Goal: Task Accomplishment & Management: Manage account settings

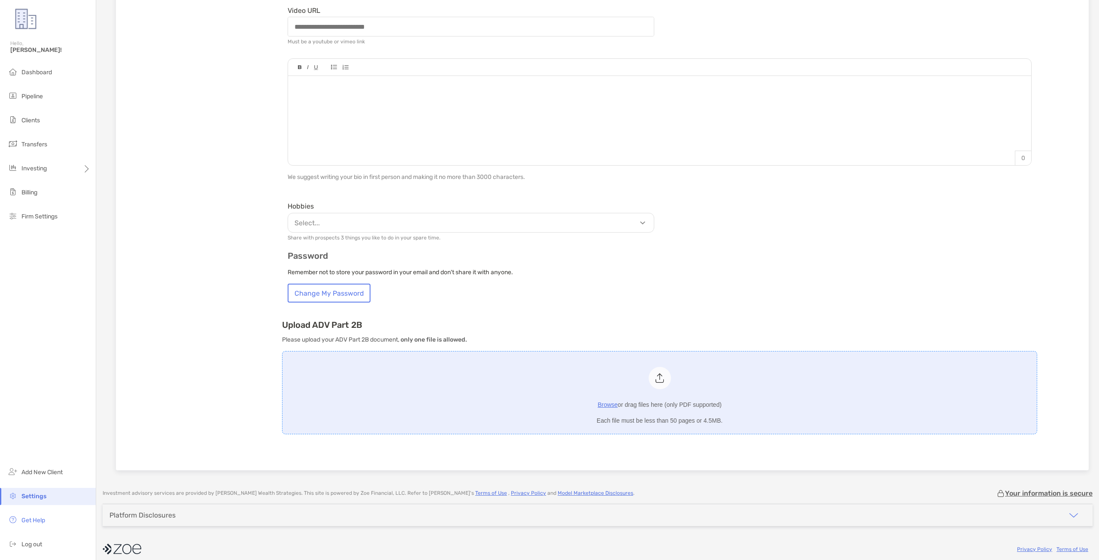
scroll to position [307, 0]
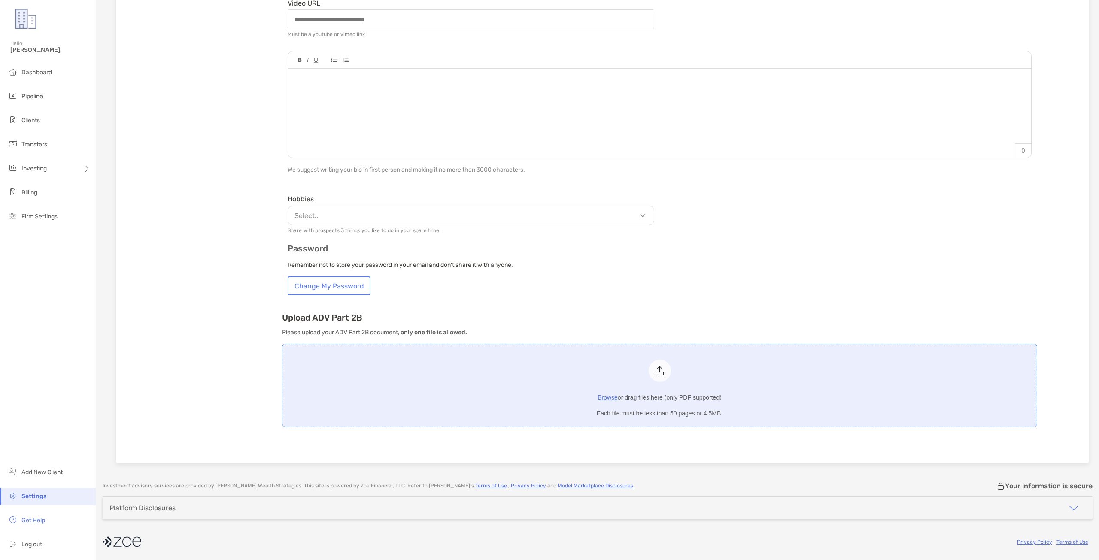
click at [654, 378] on div at bounding box center [660, 371] width 22 height 22
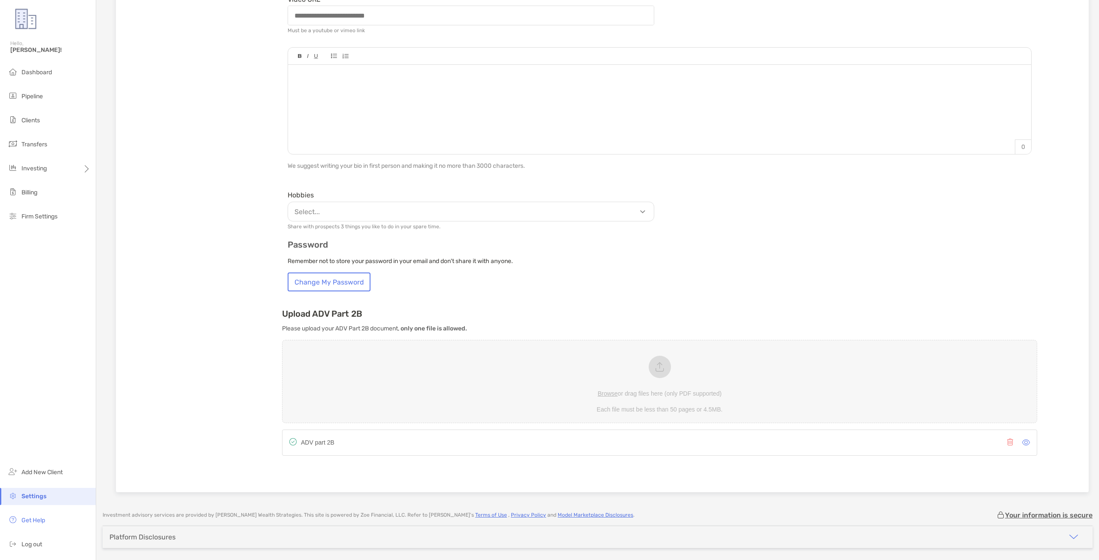
click at [636, 217] on p "Select..." at bounding box center [473, 211] width 366 height 11
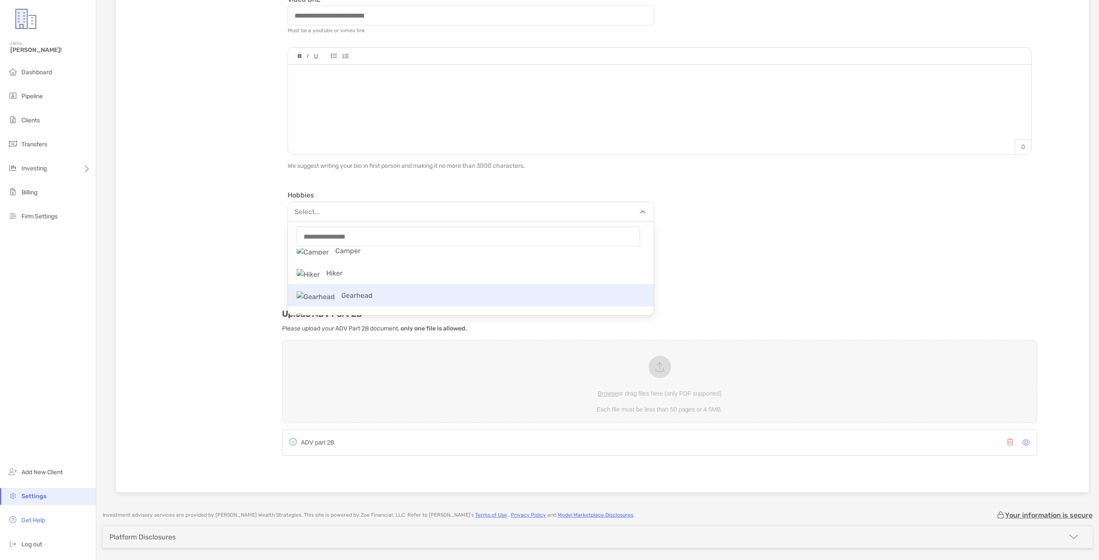
click at [367, 302] on p "Gearhead" at bounding box center [471, 295] width 366 height 19
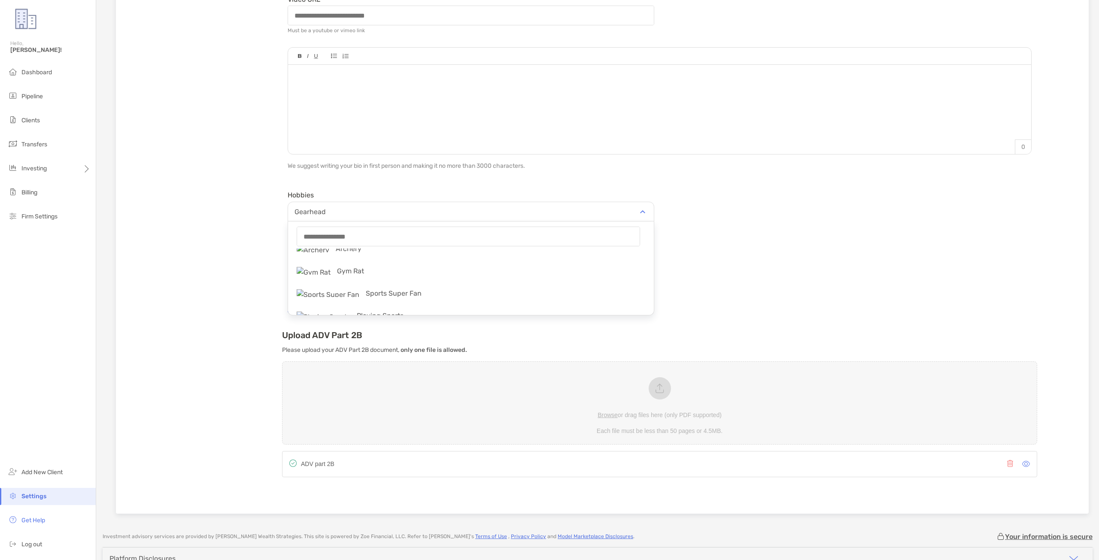
scroll to position [272, 0]
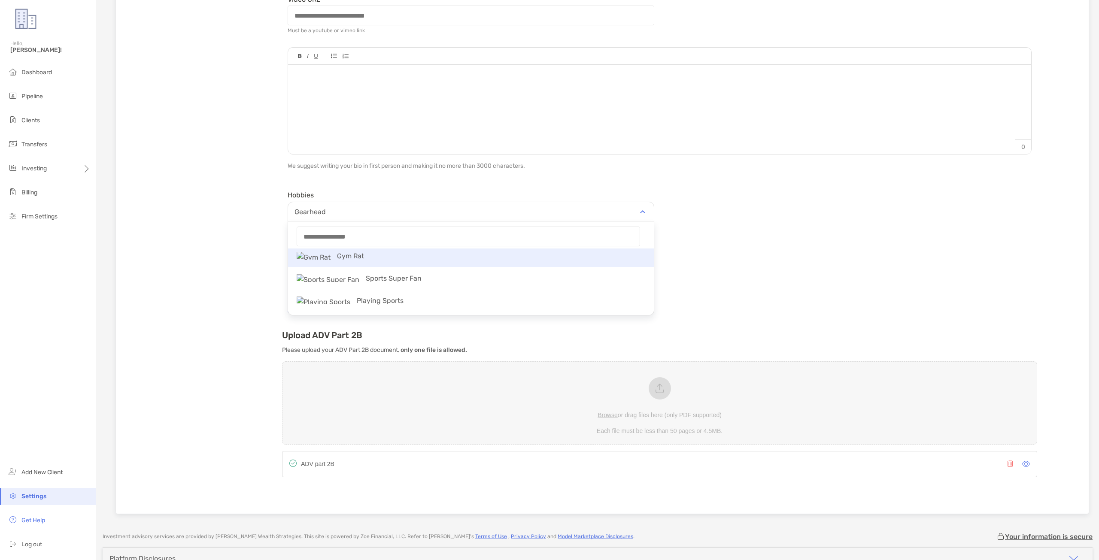
click at [362, 263] on p "Gym Rat" at bounding box center [471, 255] width 366 height 19
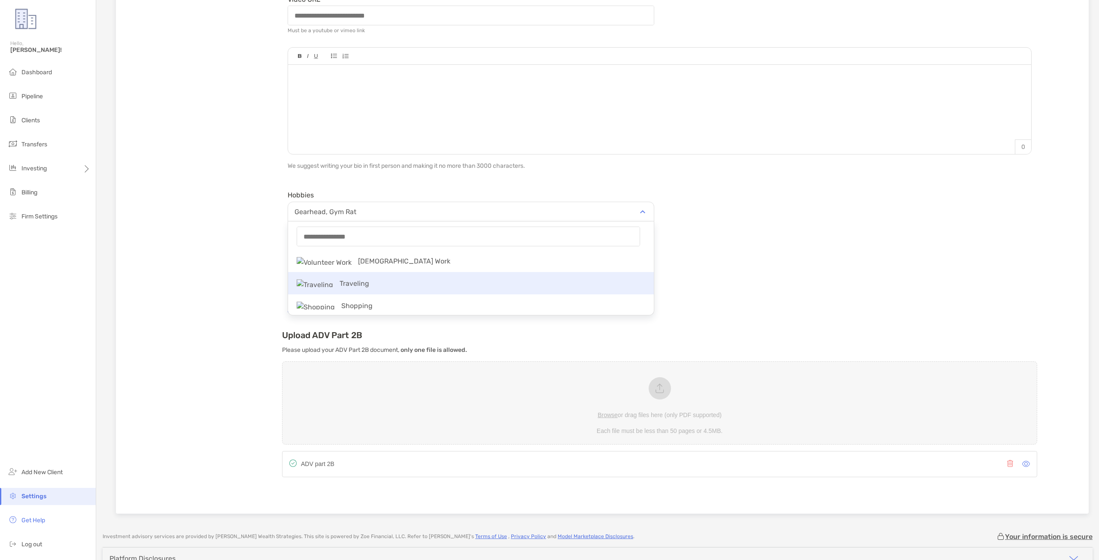
click at [370, 291] on p "Traveling" at bounding box center [471, 283] width 366 height 19
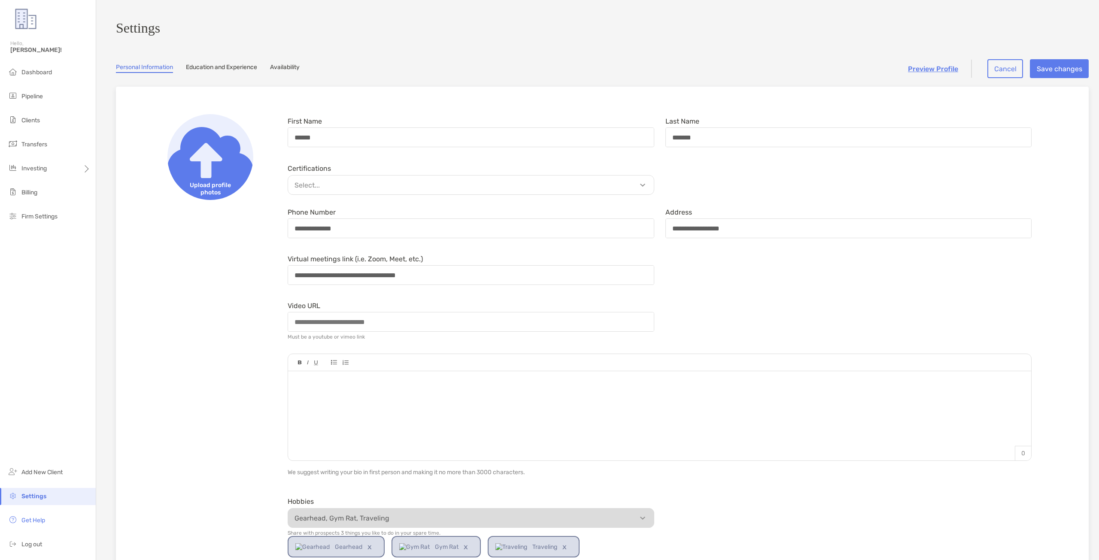
scroll to position [0, 0]
click at [1052, 79] on button "Save changes" at bounding box center [1059, 69] width 59 height 19
click at [223, 162] on img at bounding box center [210, 158] width 86 height 86
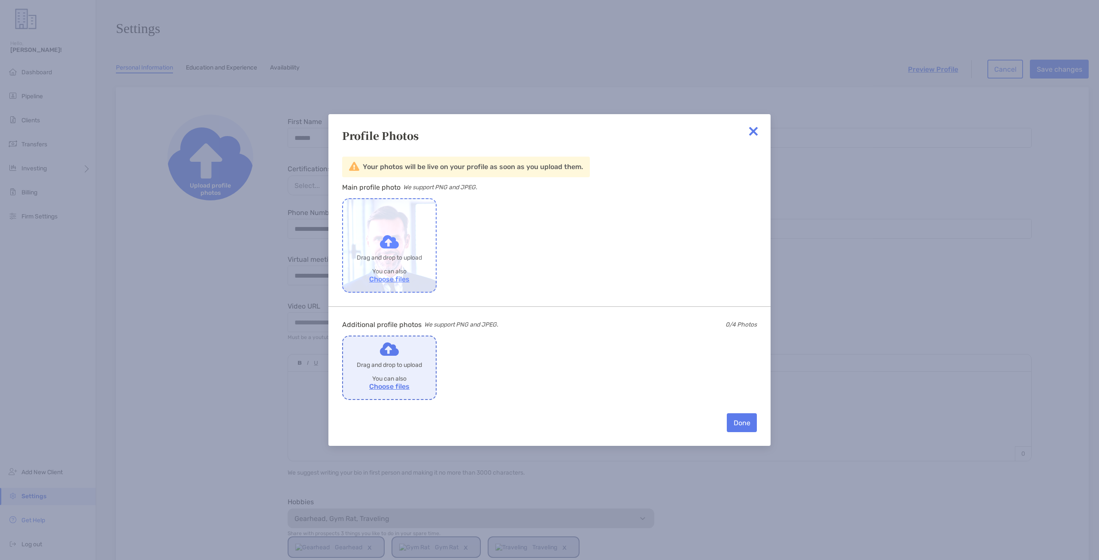
click at [393, 246] on label "Drop to share with [PERSON_NAME]" at bounding box center [389, 245] width 93 height 93
click at [0, 0] on input "Drop to share with [PERSON_NAME]" at bounding box center [0, 0] width 0 height 0
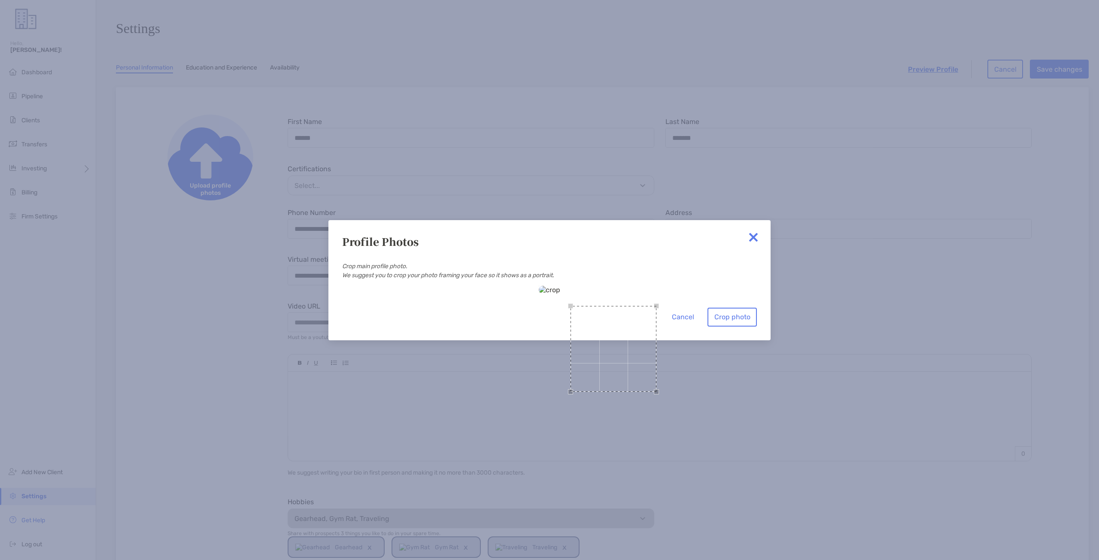
click at [571, 306] on div "Use the arrow keys to move the crop selection area" at bounding box center [614, 349] width 86 height 86
click at [631, 444] on div "Profile Photos Crop main profile photo. We suggest you to crop your photo frami…" at bounding box center [549, 280] width 1099 height 560
click at [459, 286] on div "Cancel Crop photo" at bounding box center [549, 306] width 415 height 41
click at [560, 294] on div at bounding box center [549, 290] width 21 height 8
click at [547, 289] on div "Use the arrow keys to move the crop selection area" at bounding box center [611, 353] width 129 height 129
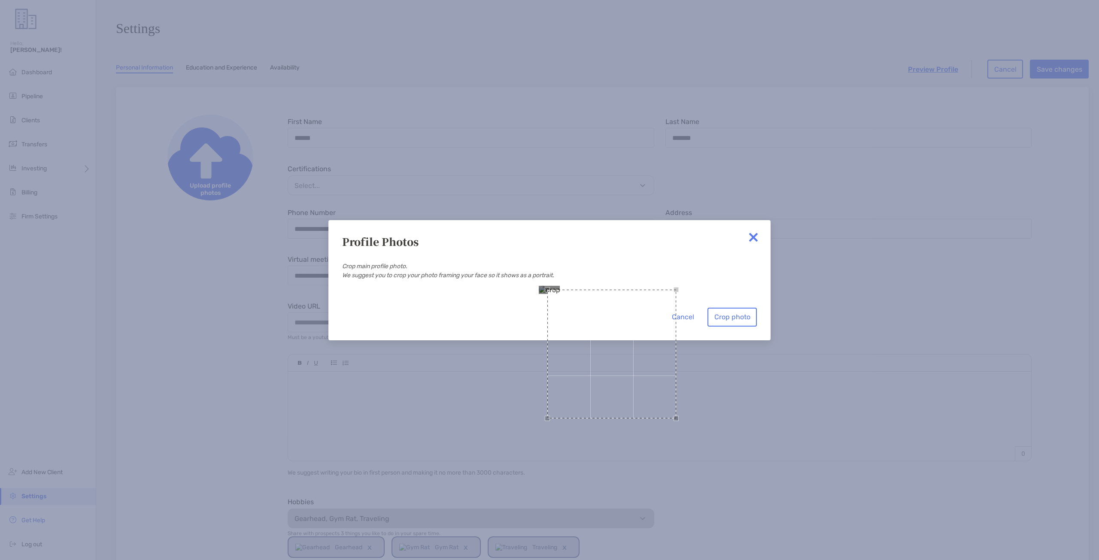
click at [645, 286] on div "Cancel Crop photo" at bounding box center [549, 306] width 415 height 41
click at [633, 327] on div "Cancel Crop photo" at bounding box center [549, 306] width 415 height 41
click at [544, 440] on div "Use the arrow keys to move the south west drag handle to change the crop select…" at bounding box center [546, 442] width 5 height 5
click at [539, 294] on div at bounding box center [549, 290] width 21 height 8
click at [740, 327] on button "Crop photo" at bounding box center [731, 317] width 49 height 19
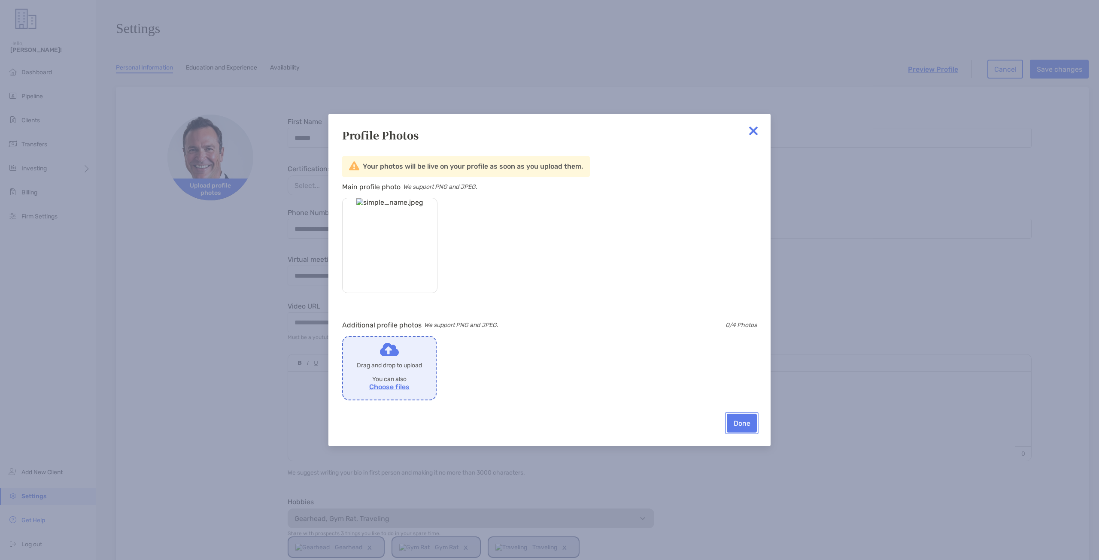
click at [745, 426] on button "Done" at bounding box center [742, 423] width 30 height 19
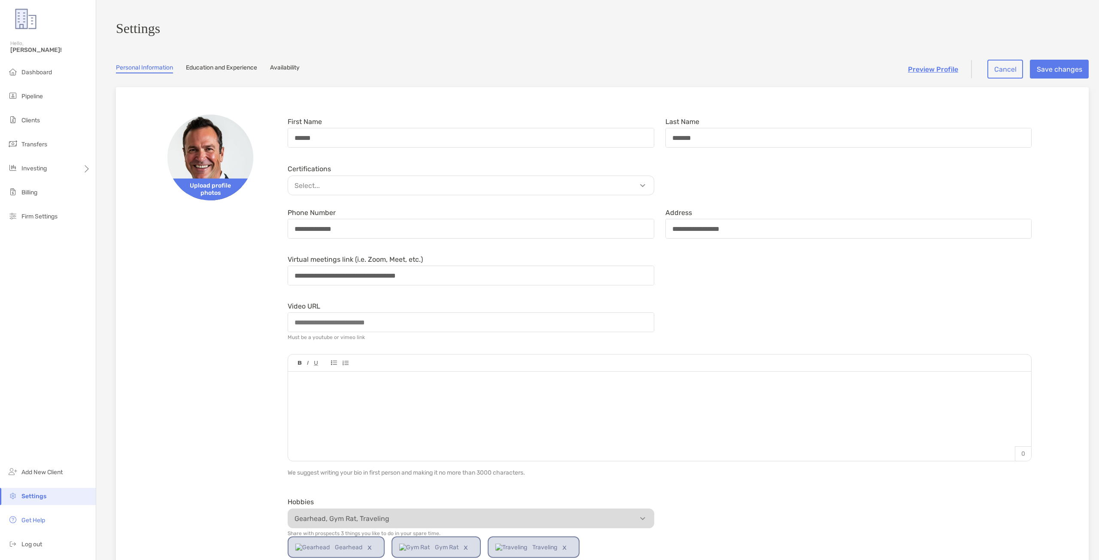
click at [397, 182] on div "Select..." at bounding box center [471, 186] width 367 height 20
click at [1046, 70] on button "Save changes" at bounding box center [1059, 69] width 59 height 19
click at [844, 316] on div "Video URL Must be a youtube or vimeo link" at bounding box center [659, 321] width 755 height 45
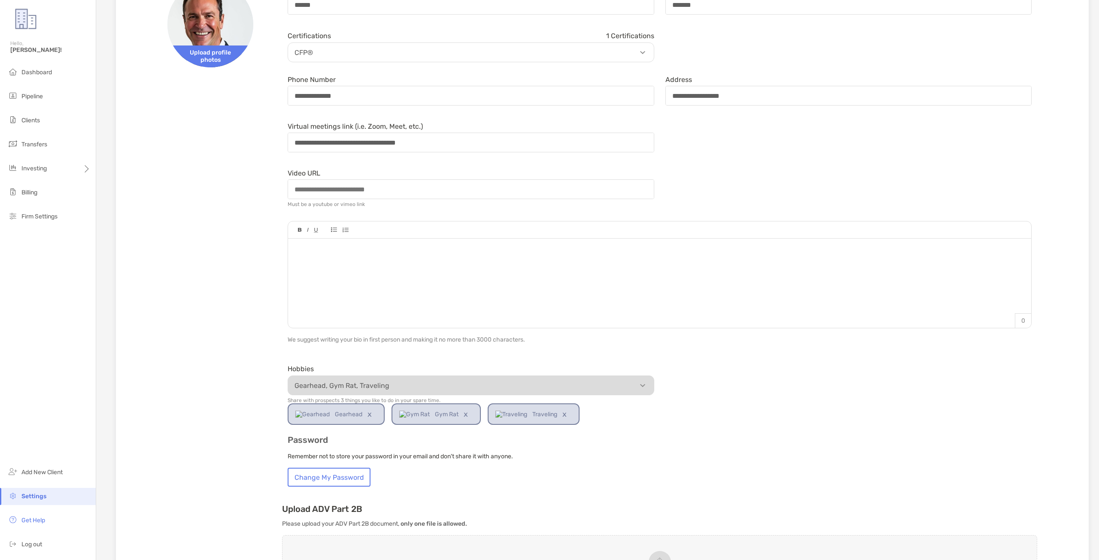
scroll to position [86, 0]
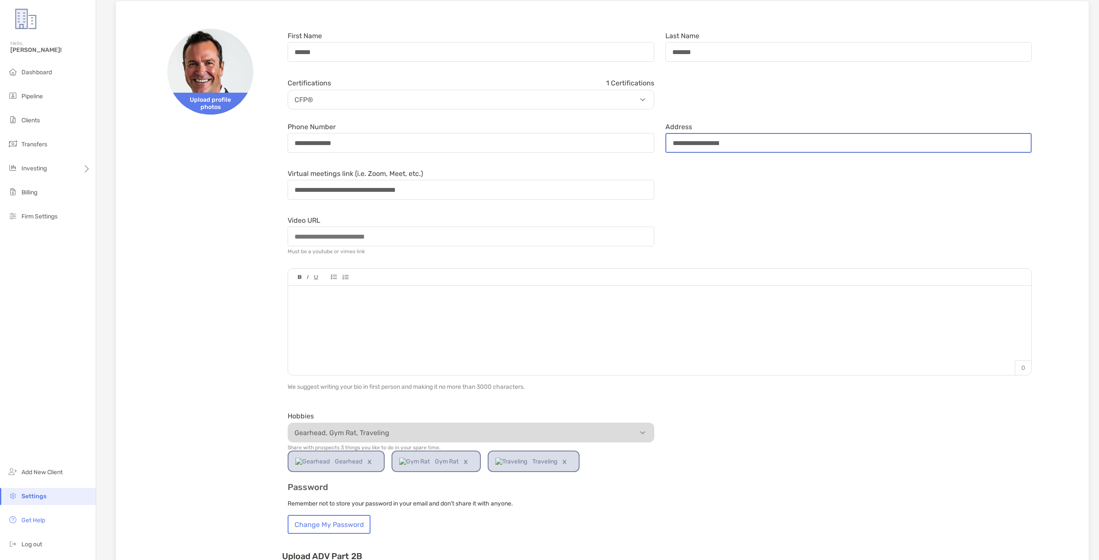
click at [778, 152] on input "**********" at bounding box center [848, 143] width 365 height 18
type input "**********"
click at [810, 196] on div "**********" at bounding box center [659, 185] width 755 height 36
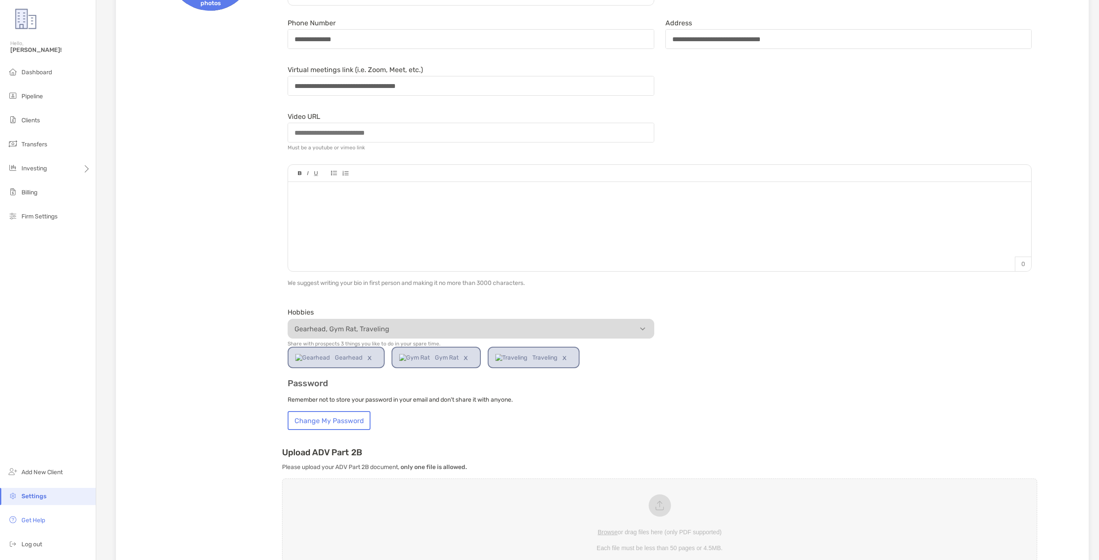
scroll to position [61, 0]
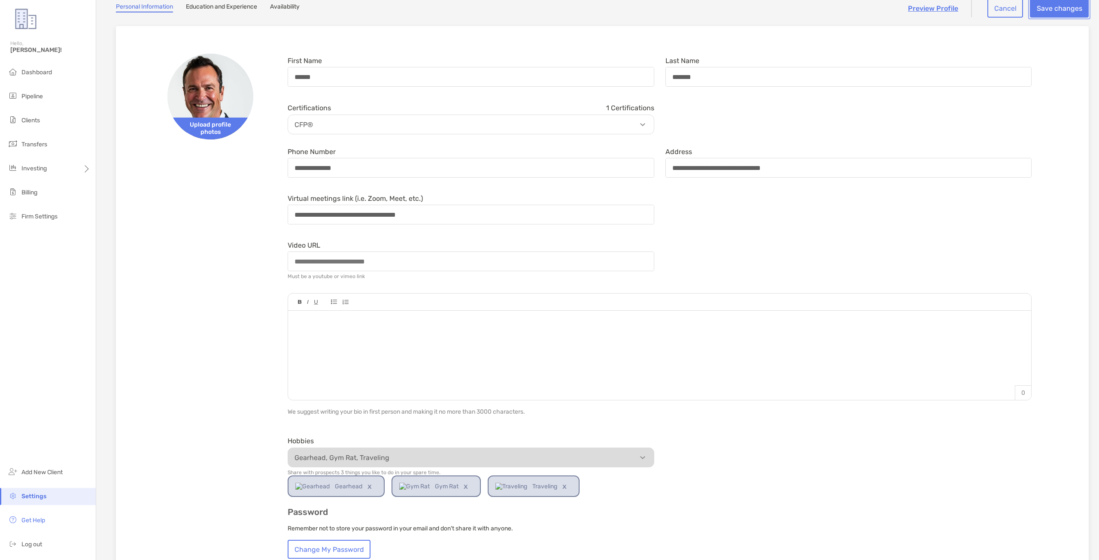
click at [1052, 9] on button "Save changes" at bounding box center [1059, 8] width 59 height 19
click at [529, 335] on div at bounding box center [659, 351] width 743 height 81
click at [751, 234] on form "**********" at bounding box center [659, 306] width 755 height 505
